Goal: Task Accomplishment & Management: Manage account settings

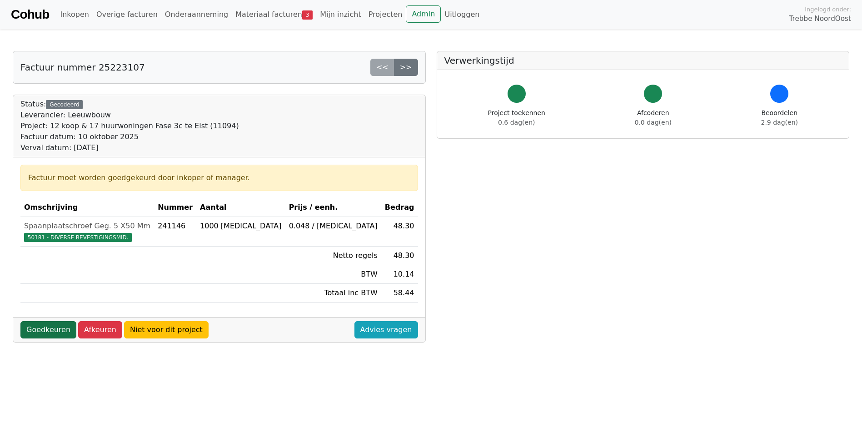
click at [59, 328] on link "Goedkeuren" at bounding box center [48, 329] width 56 height 17
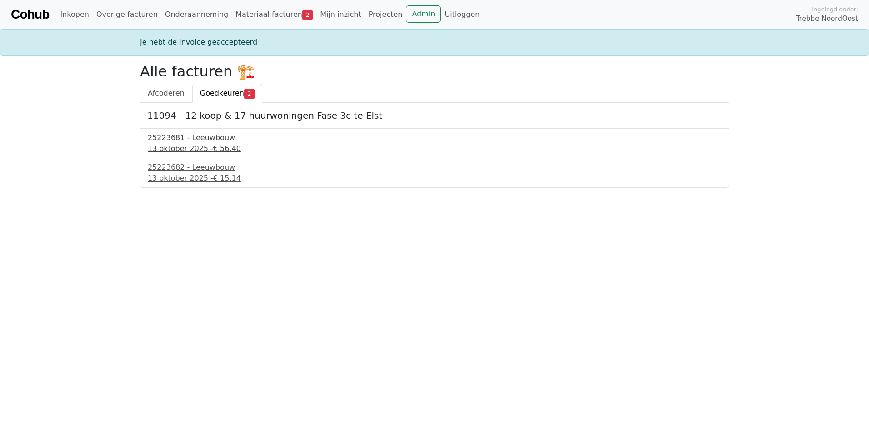
click at [194, 140] on div "25223681 - Leeuwbouw" at bounding box center [435, 137] width 574 height 11
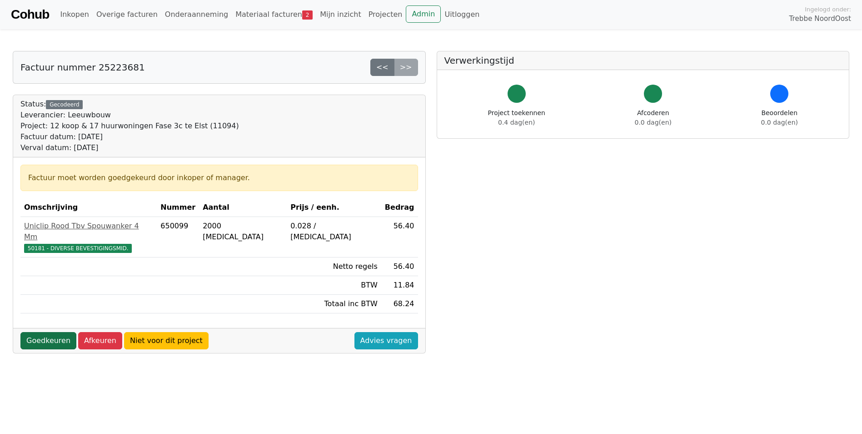
click at [47, 332] on link "Goedkeuren" at bounding box center [48, 340] width 56 height 17
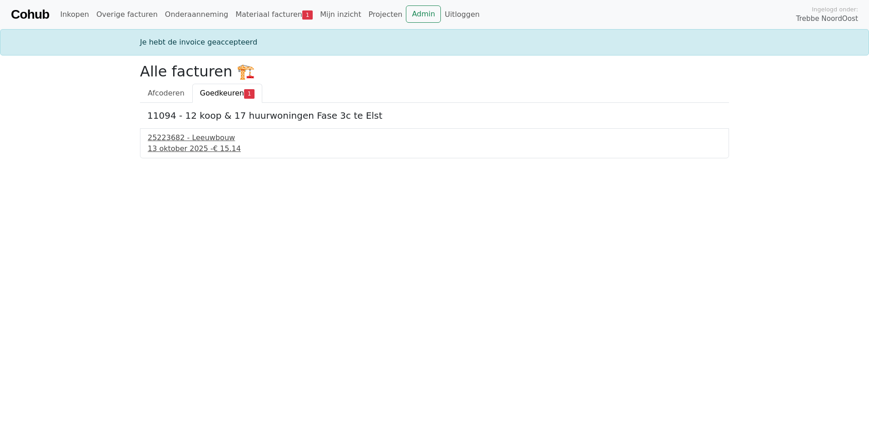
click at [189, 148] on div "13 oktober 2025 - € 15.14" at bounding box center [435, 148] width 574 height 11
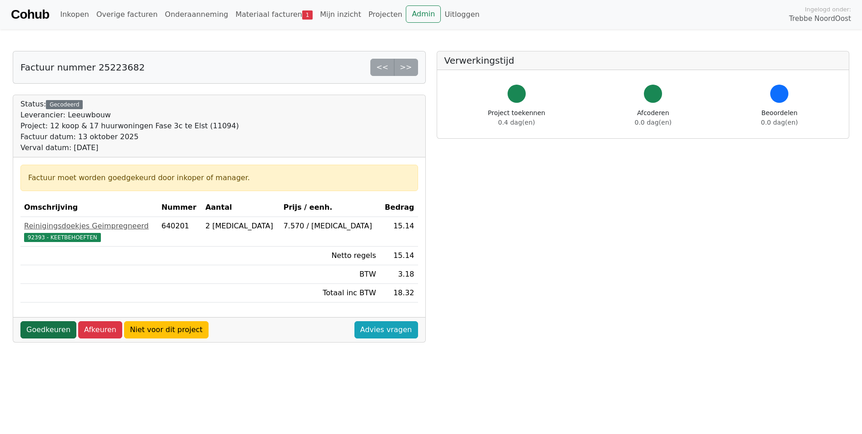
click at [47, 327] on link "Goedkeuren" at bounding box center [48, 329] width 56 height 17
